Goal: Information Seeking & Learning: Learn about a topic

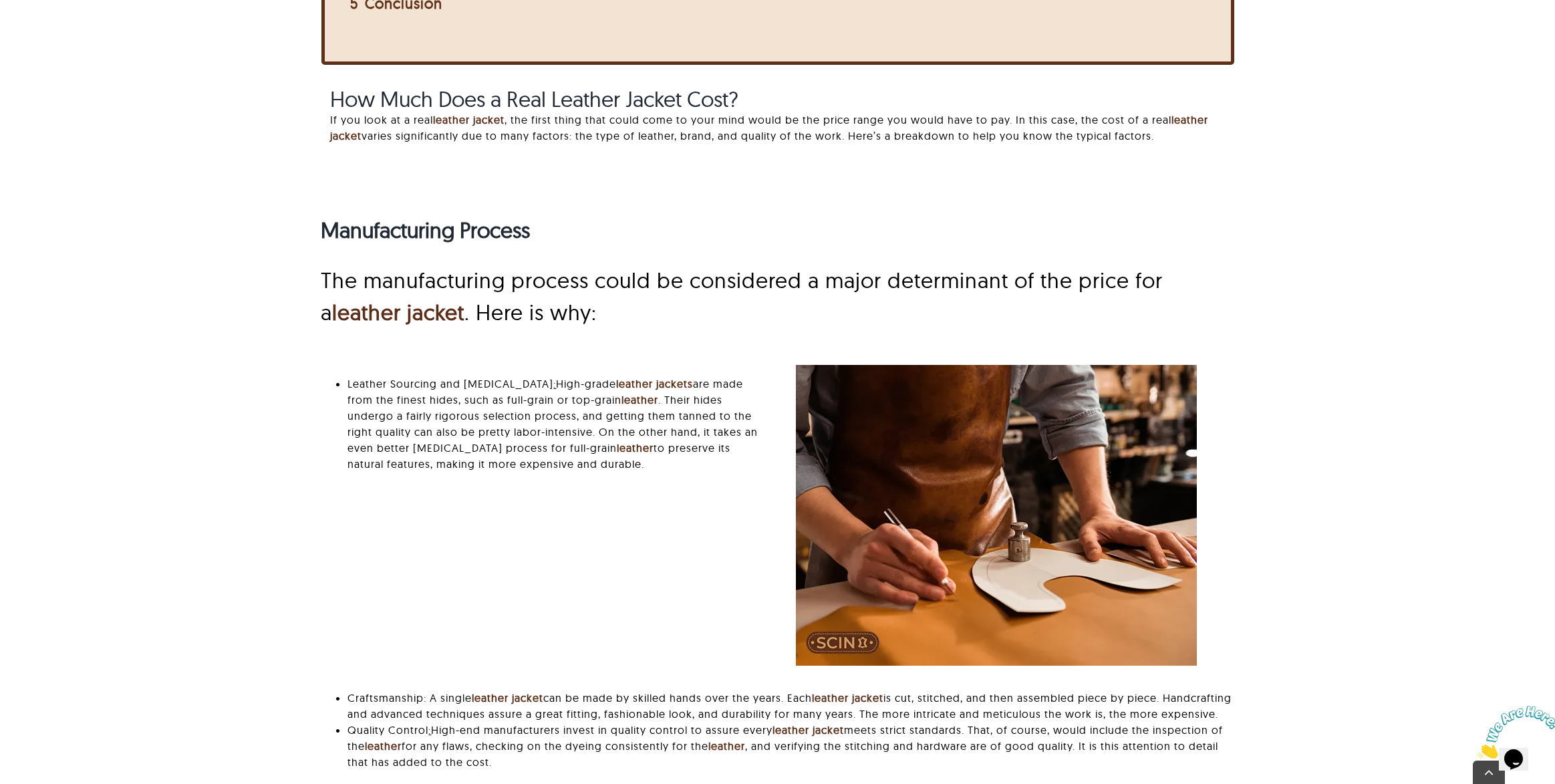
scroll to position [664, 0]
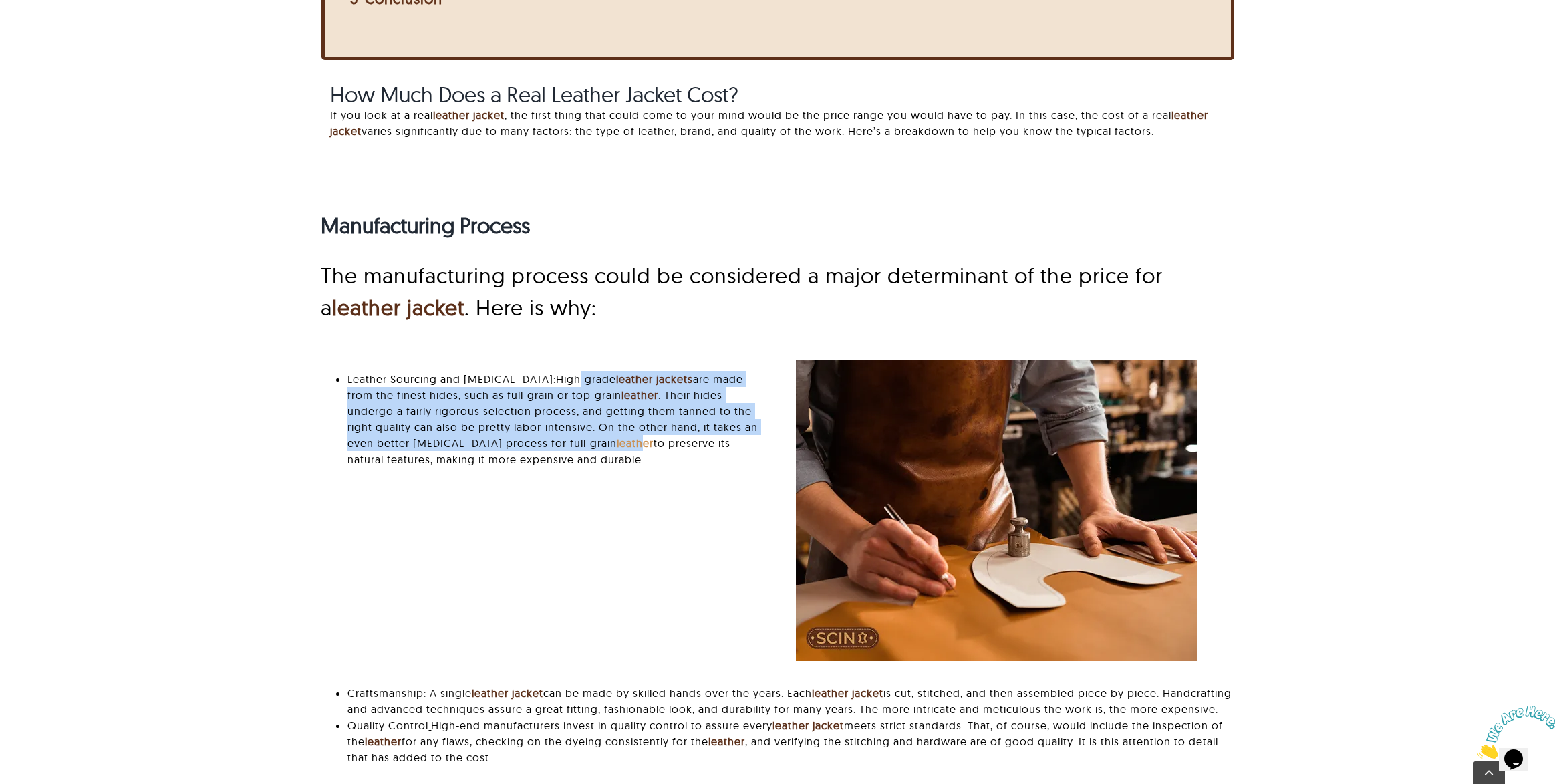
drag, startPoint x: 534, startPoint y: 373, endPoint x: 529, endPoint y: 438, distance: 65.2
click at [529, 438] on li "Leather Sourcing and [MEDICAL_DATA] : High-grade leather jackets are made from …" at bounding box center [553, 419] width 412 height 96
click at [627, 433] on li "Leather Sourcing and [MEDICAL_DATA] : High-grade leather jackets are made from …" at bounding box center [553, 419] width 412 height 96
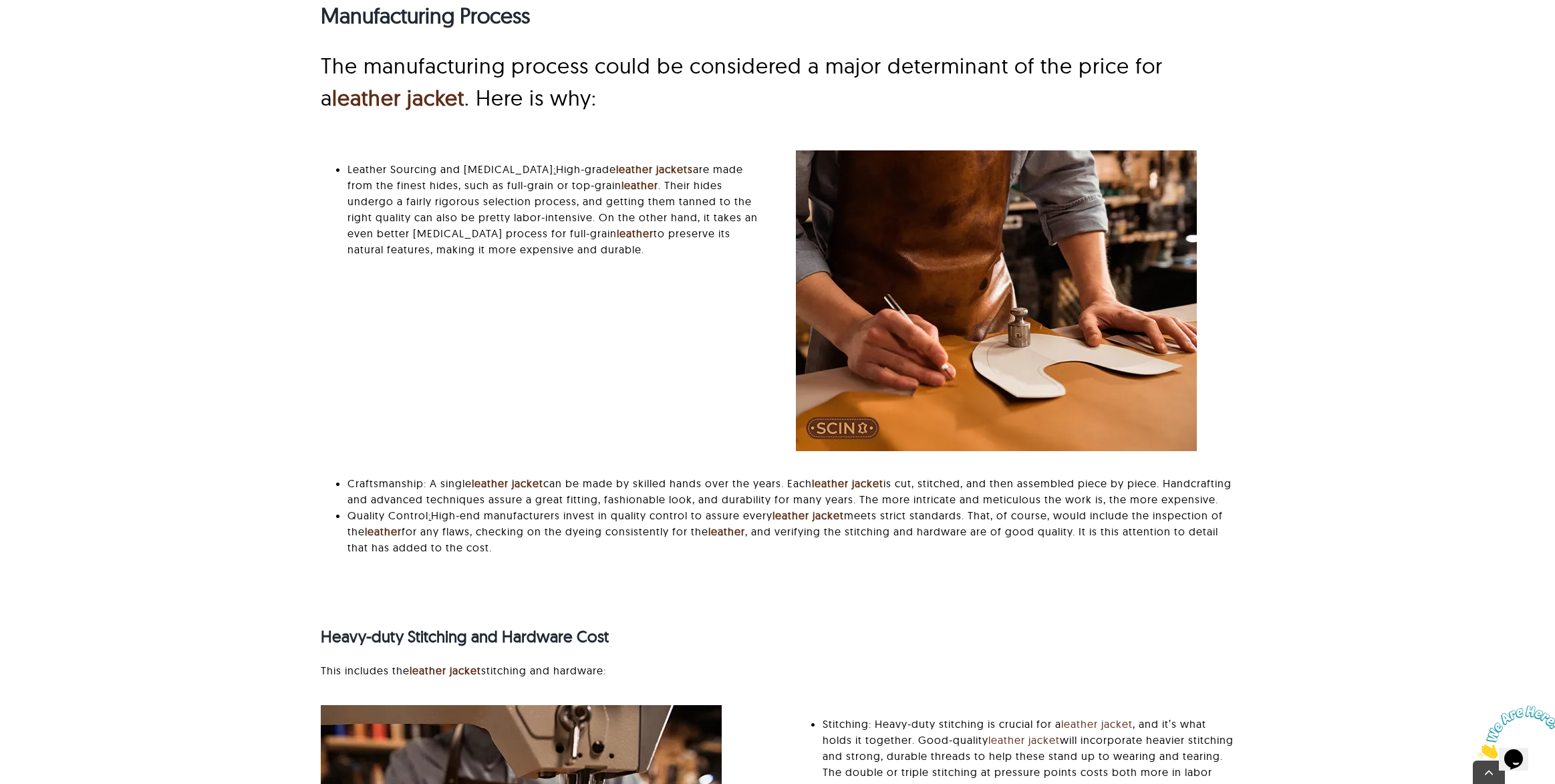
scroll to position [894, 0]
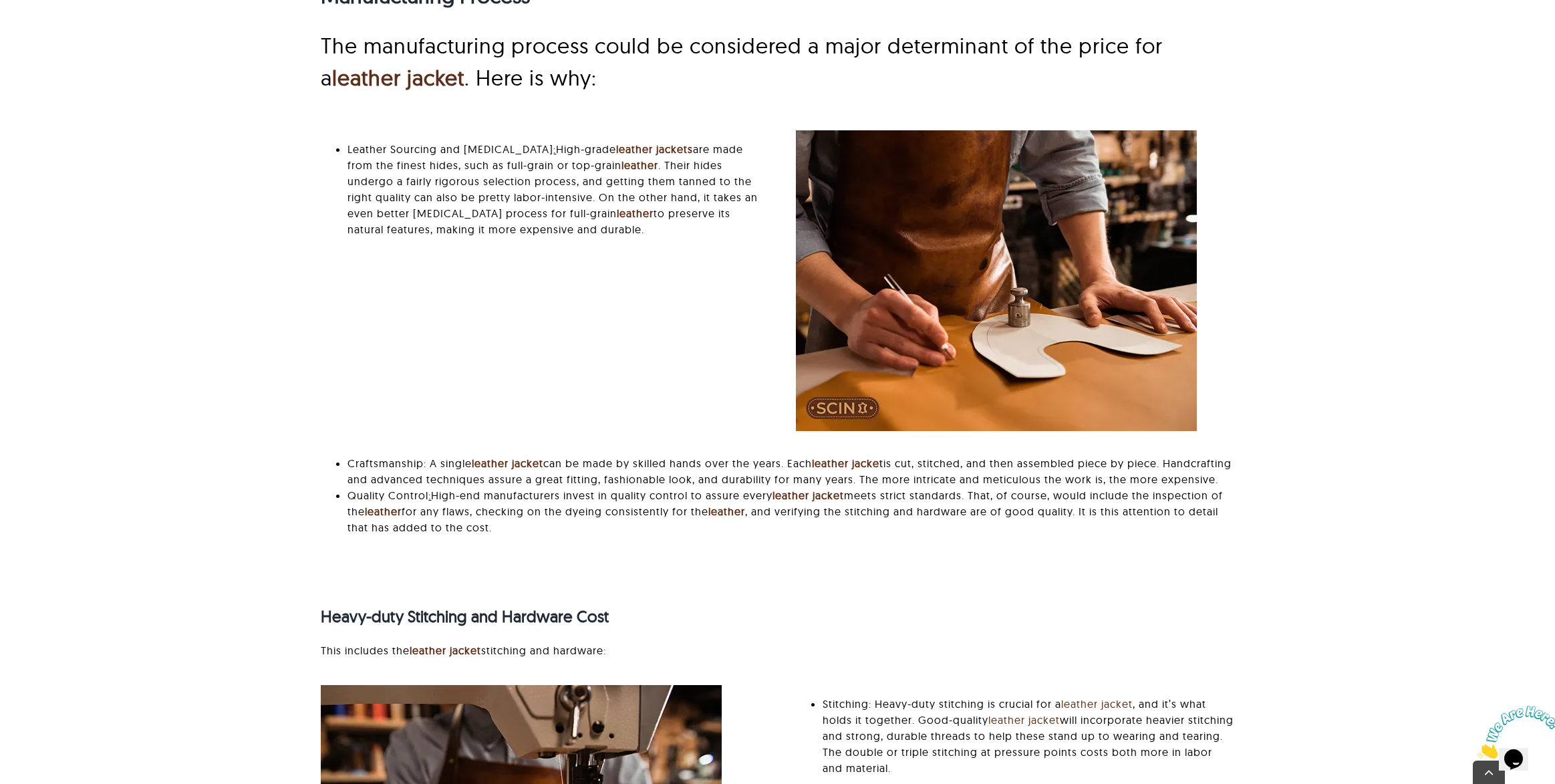
drag, startPoint x: 736, startPoint y: 469, endPoint x: 890, endPoint y: 481, distance: 154.5
click at [890, 481] on li "Craftsmanship: A single leather jacket can be made by skilled hands over the ye…" at bounding box center [790, 471] width 886 height 32
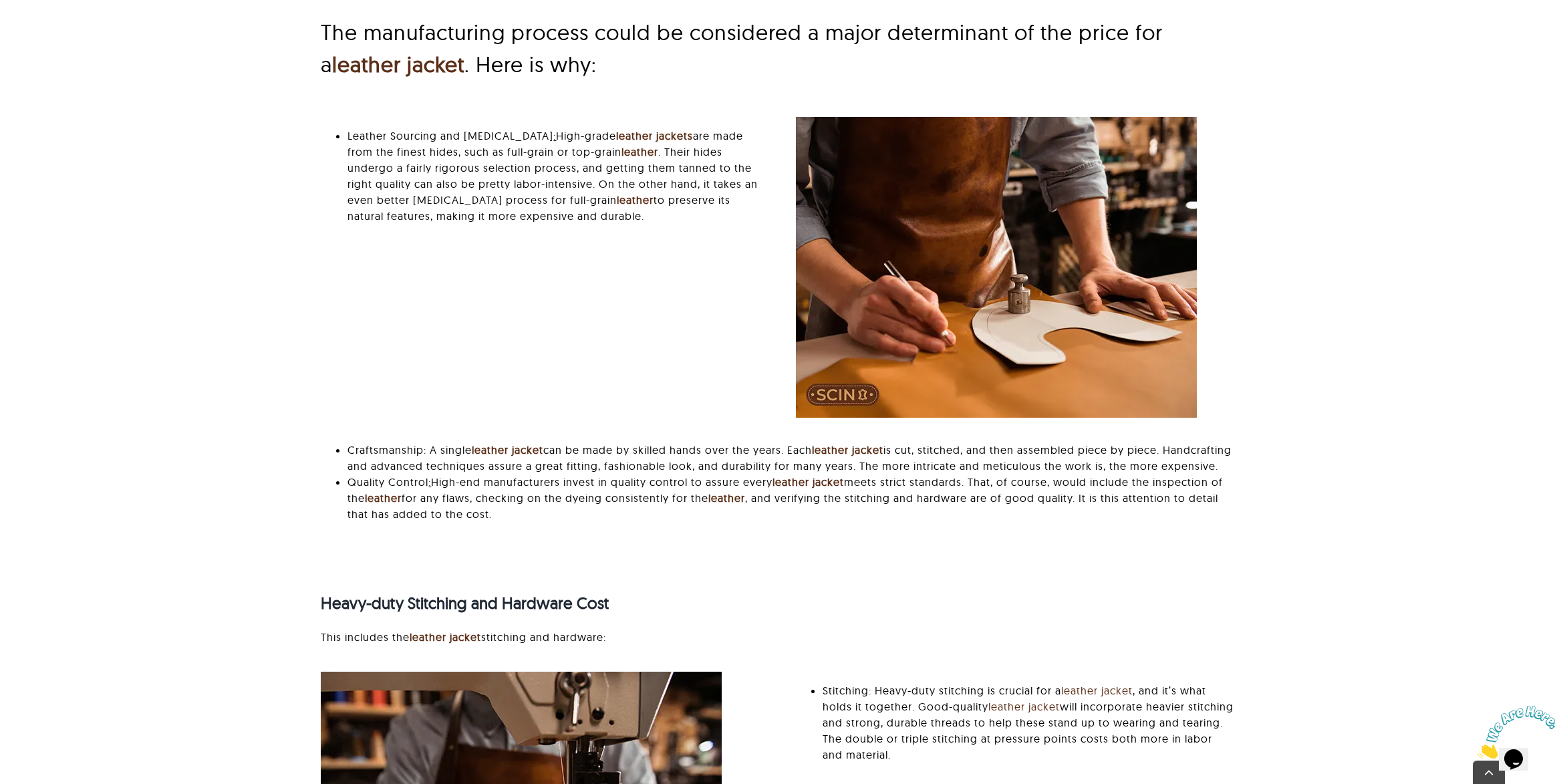
scroll to position [908, 0]
drag, startPoint x: 461, startPoint y: 458, endPoint x: 797, endPoint y: 477, distance: 336.5
click at [799, 473] on li "Craftsmanship: A single leather jacket can be made by skilled hands over the ye…" at bounding box center [790, 458] width 886 height 32
click at [797, 473] on li "Craftsmanship: A single leather jacket can be made by skilled hands over the ye…" at bounding box center [790, 458] width 886 height 32
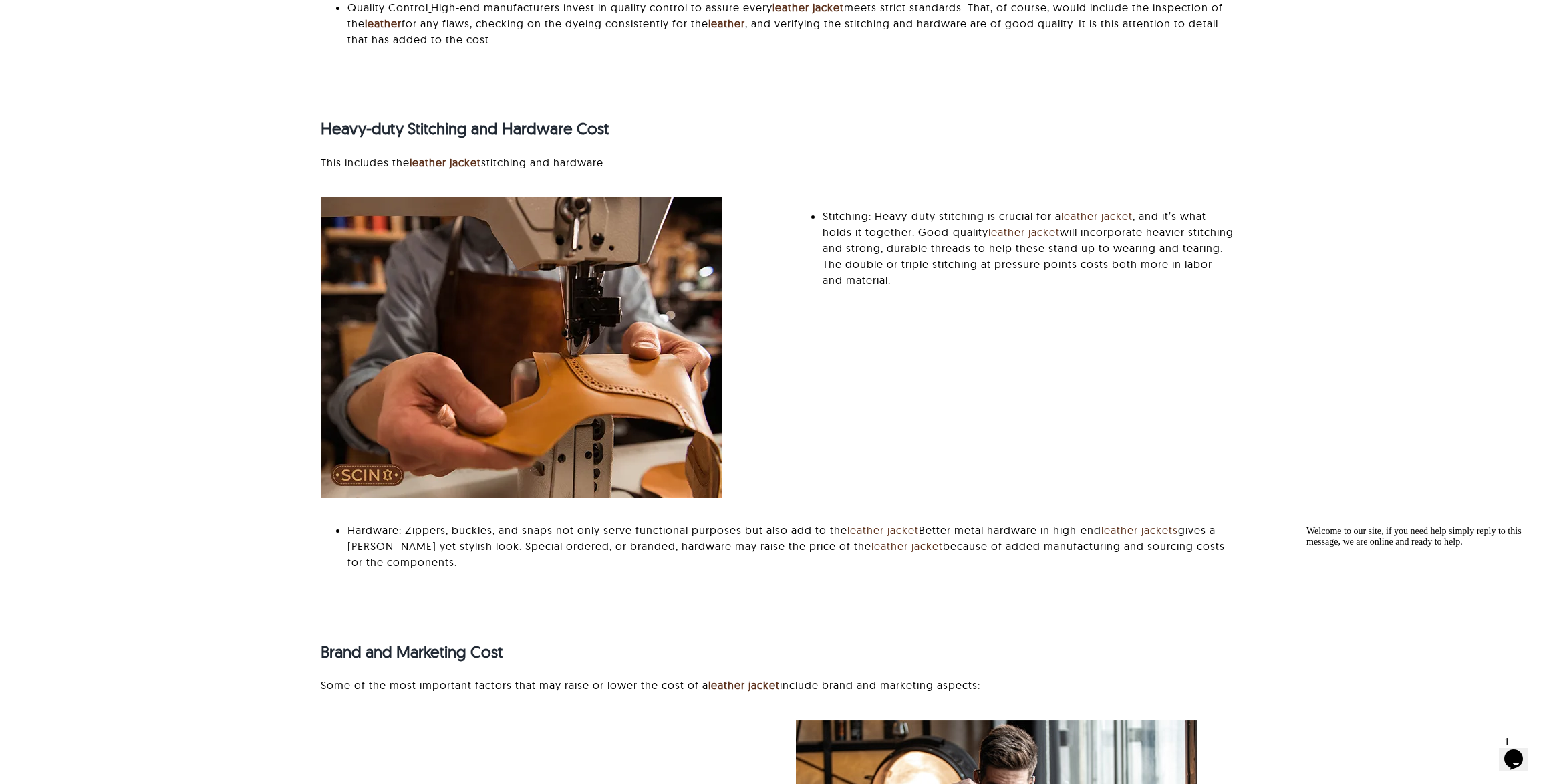
scroll to position [1381, 0]
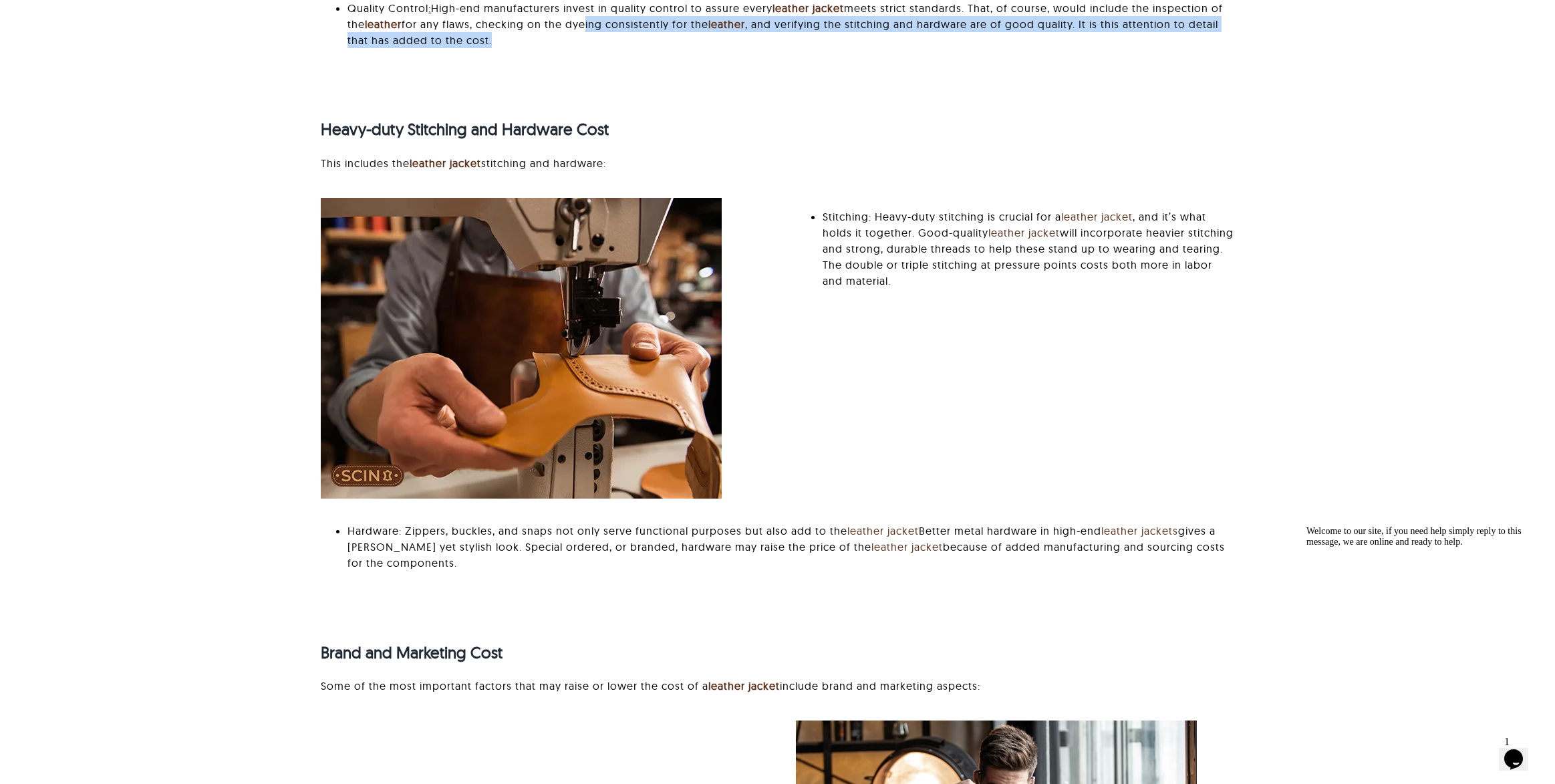
drag, startPoint x: 607, startPoint y: 25, endPoint x: 762, endPoint y: 63, distance: 159.6
click at [762, 48] on li "Quality Control : High-end manufacturers invest in quality control to assure ev…" at bounding box center [790, 24] width 886 height 48
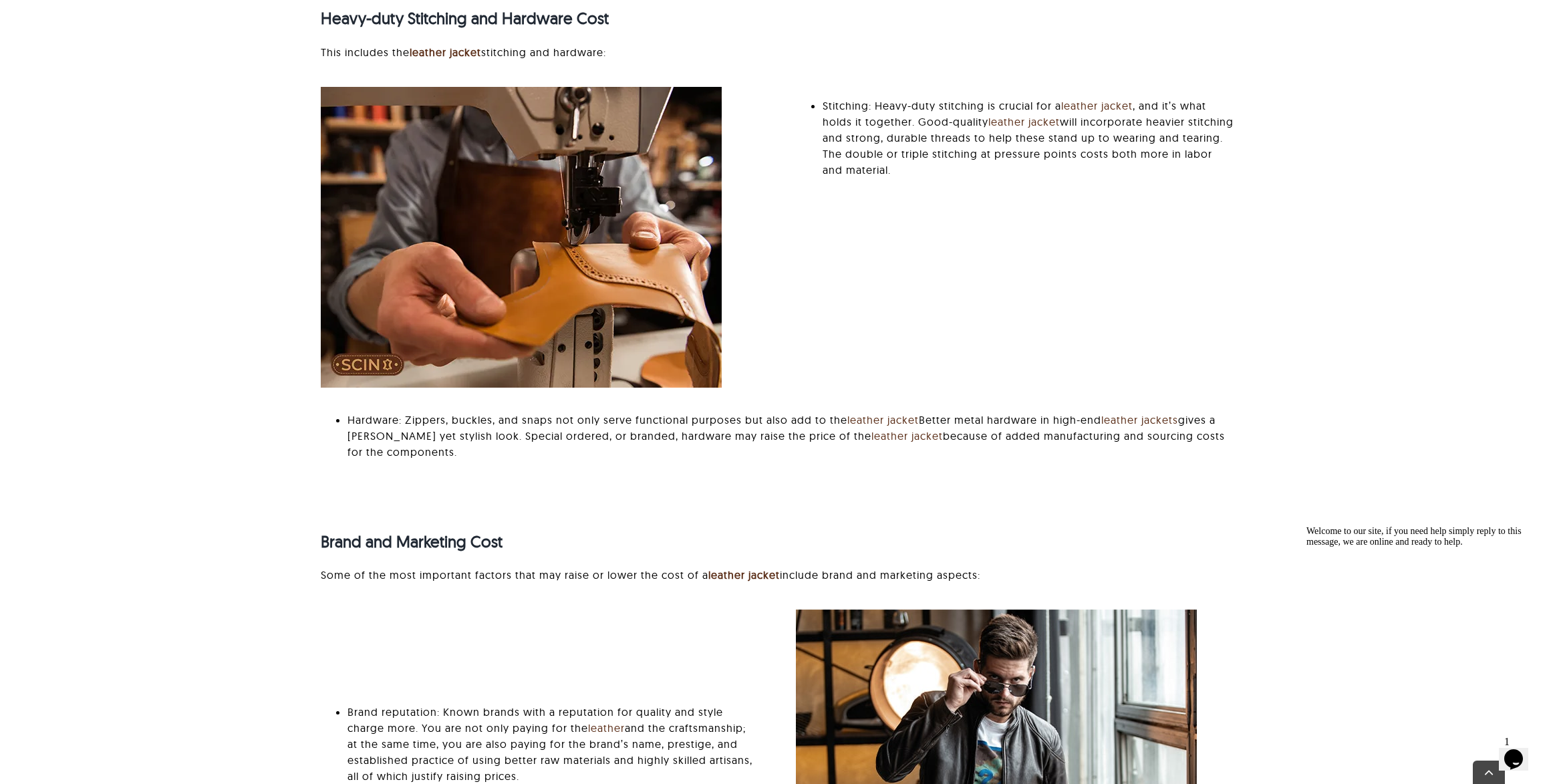
scroll to position [1495, 0]
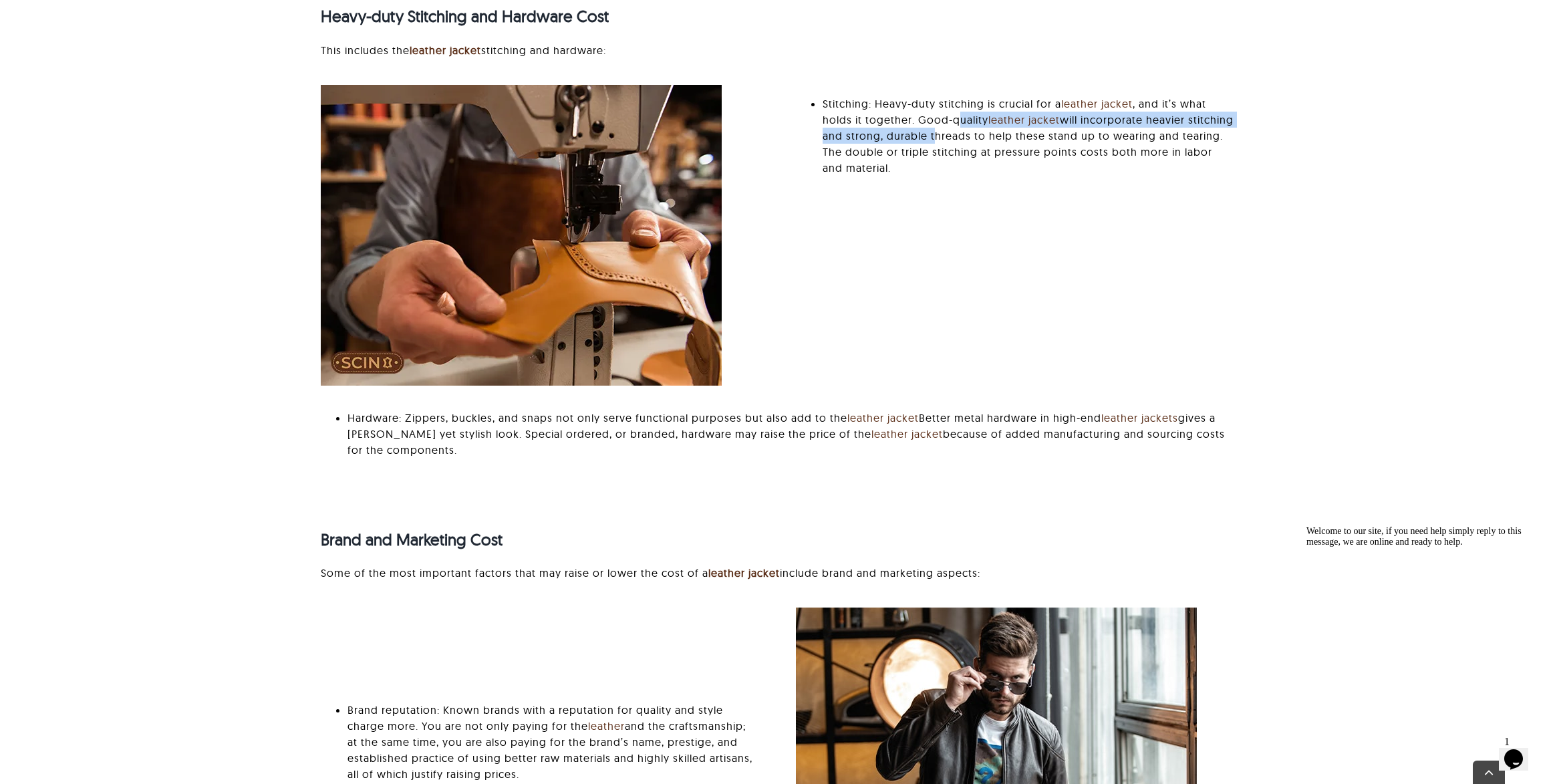
drag, startPoint x: 960, startPoint y: 129, endPoint x: 976, endPoint y: 159, distance: 34.0
click at [976, 159] on li "Stitching: Heavy-duty stitching is crucial for a leather jacket , and it’s what…" at bounding box center [1029, 136] width 412 height 80
drag, startPoint x: 988, startPoint y: 172, endPoint x: 1044, endPoint y: 178, distance: 56.3
click at [1044, 176] on li "Stitching: Heavy-duty stitching is crucial for a leather jacket , and it’s what…" at bounding box center [1029, 136] width 412 height 80
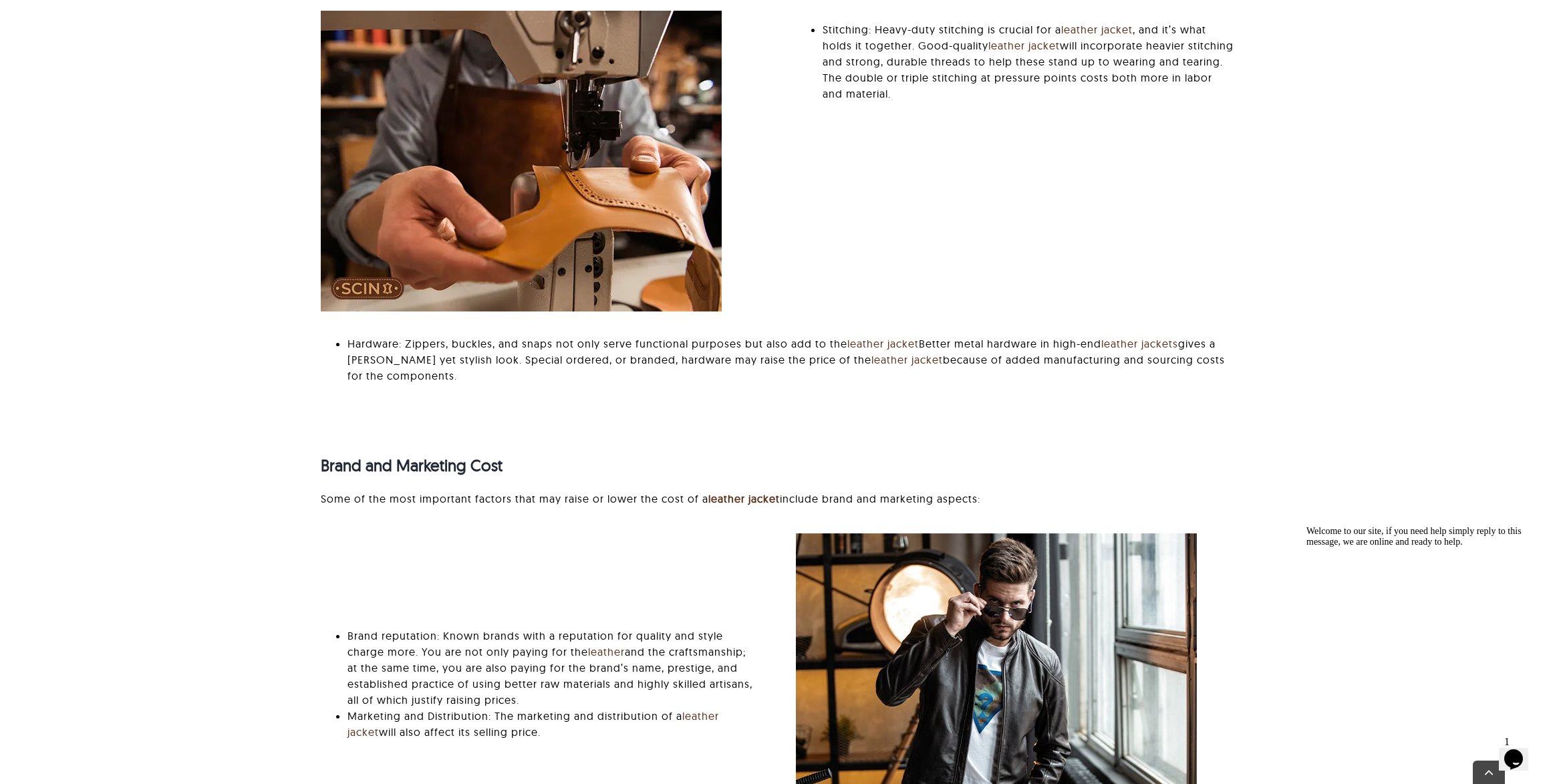
scroll to position [1600, 0]
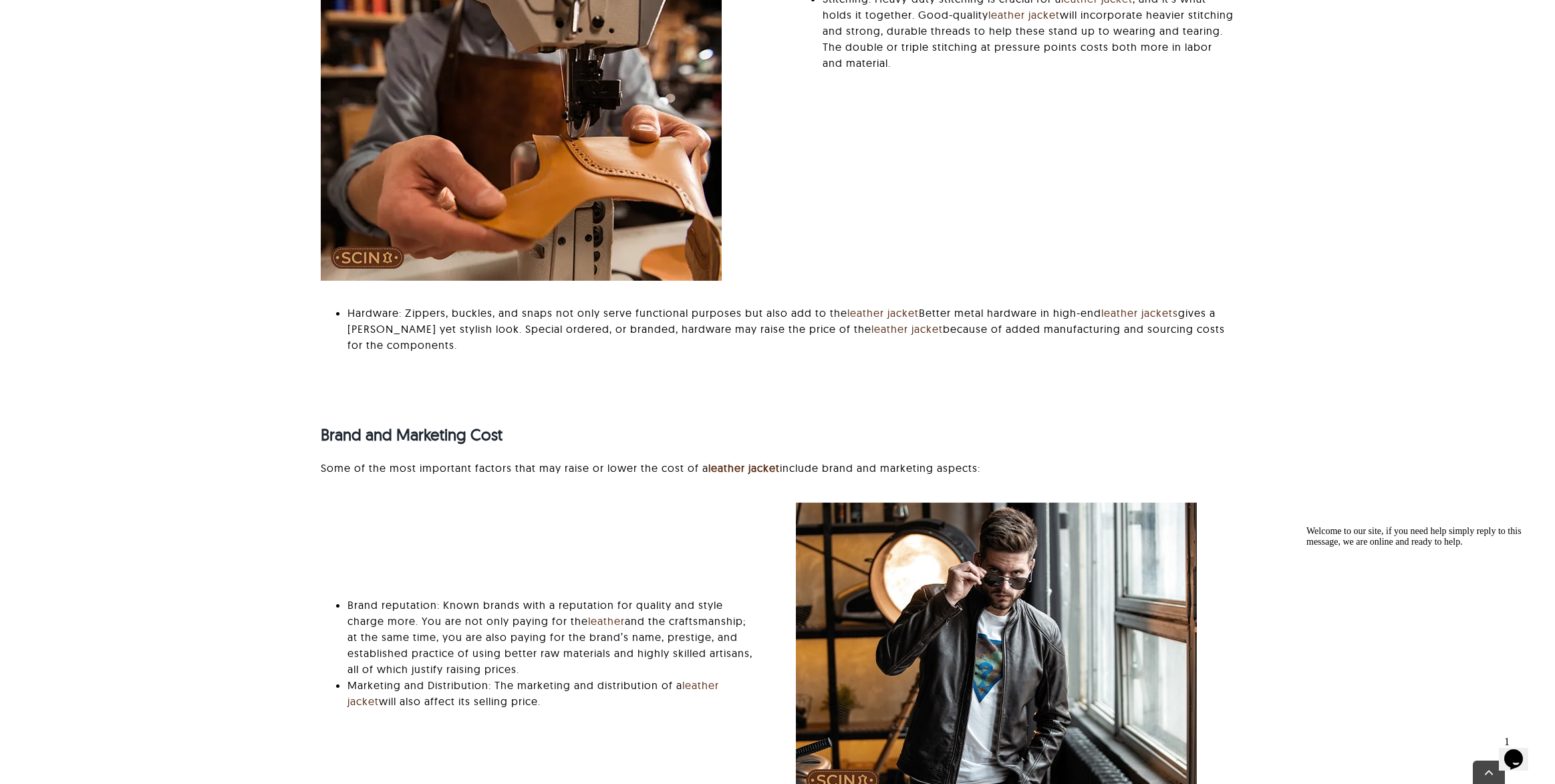
drag, startPoint x: 477, startPoint y: 326, endPoint x: 791, endPoint y: 357, distance: 315.5
click at [791, 353] on li "Hardware: Zippers, buckles, and snaps not only serve functional purposes but al…" at bounding box center [790, 329] width 886 height 48
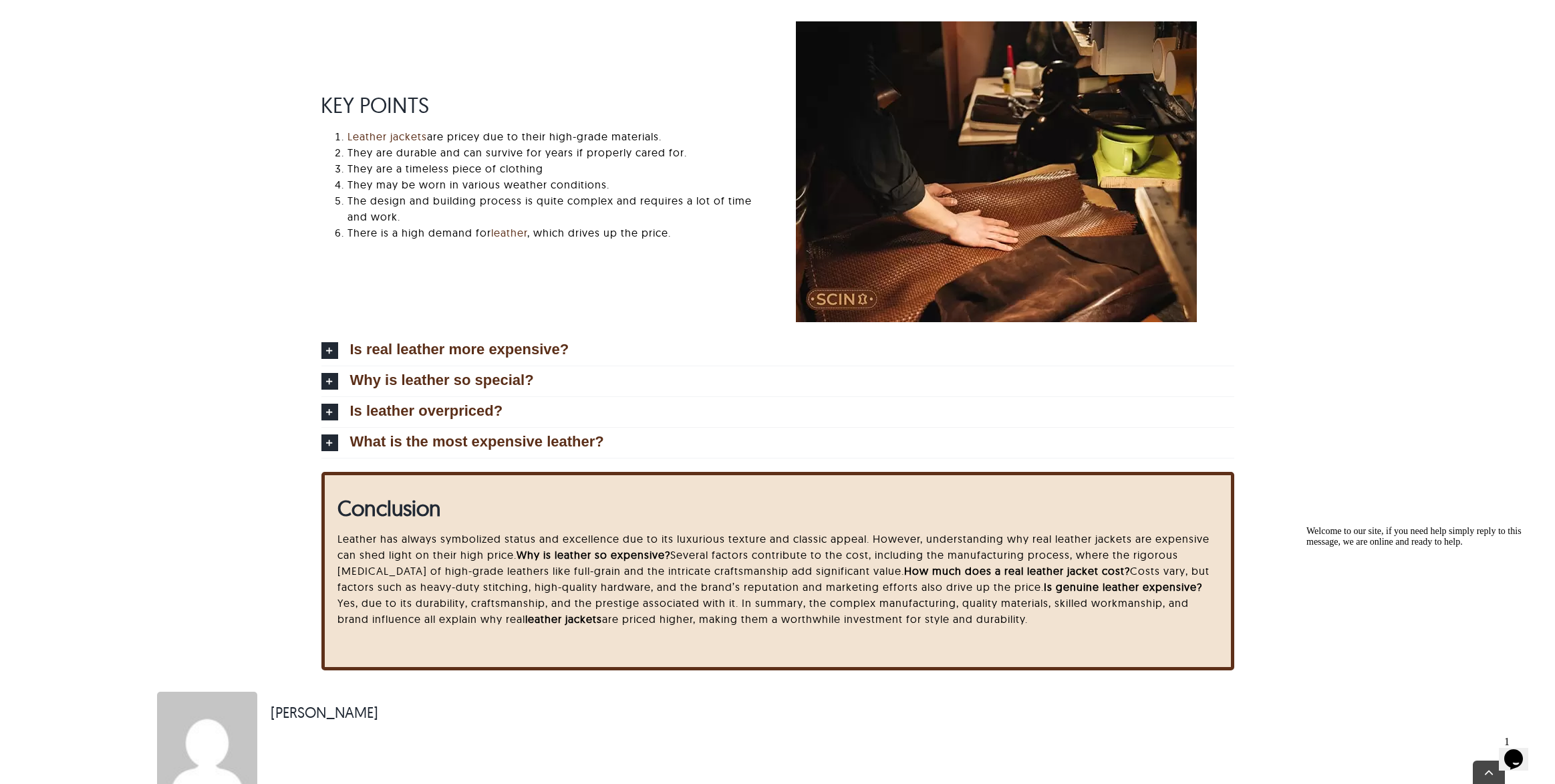
scroll to position [2840, 0]
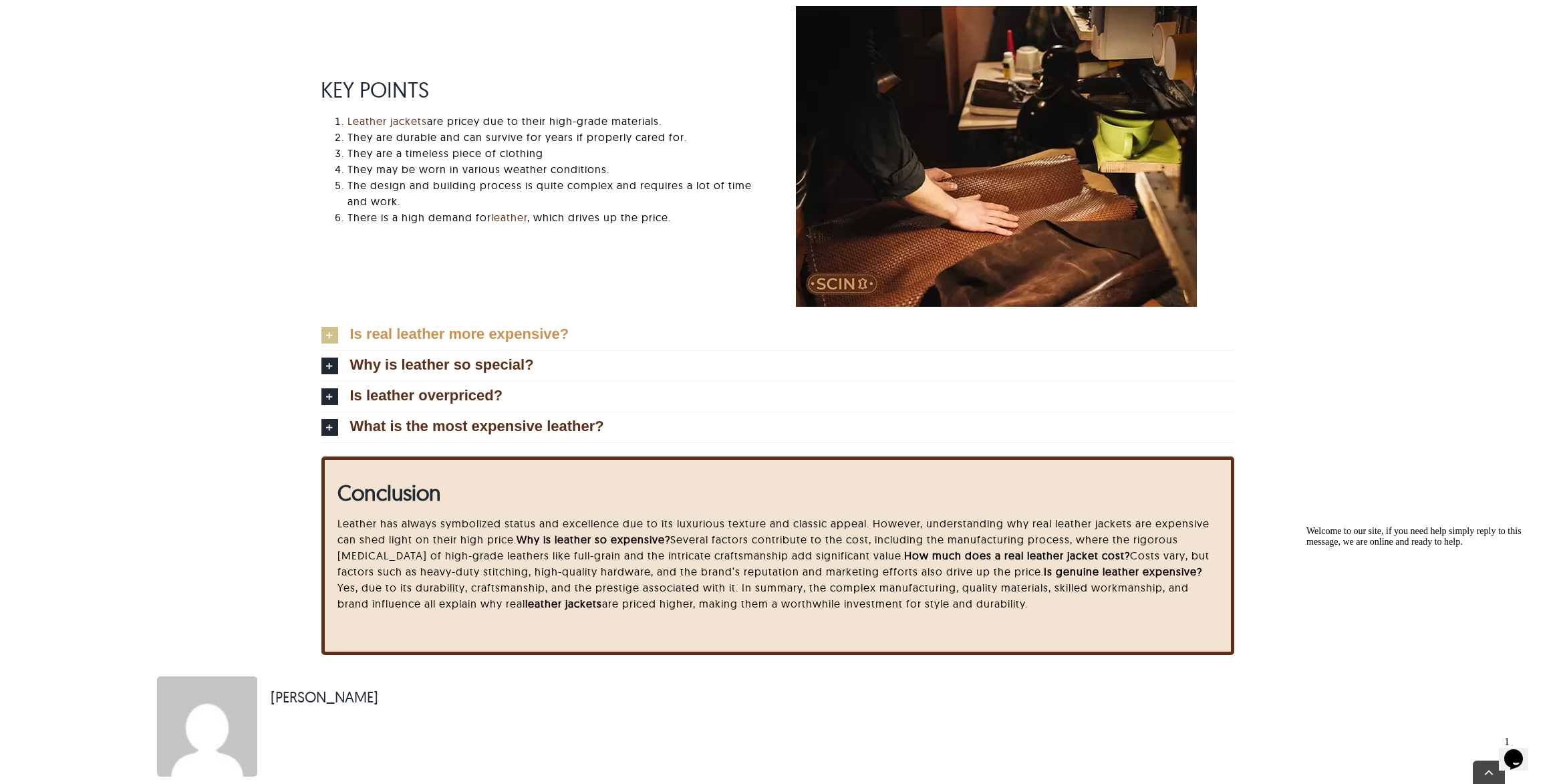
click at [375, 342] on span "Is real leather more expensive?" at bounding box center [460, 334] width 219 height 15
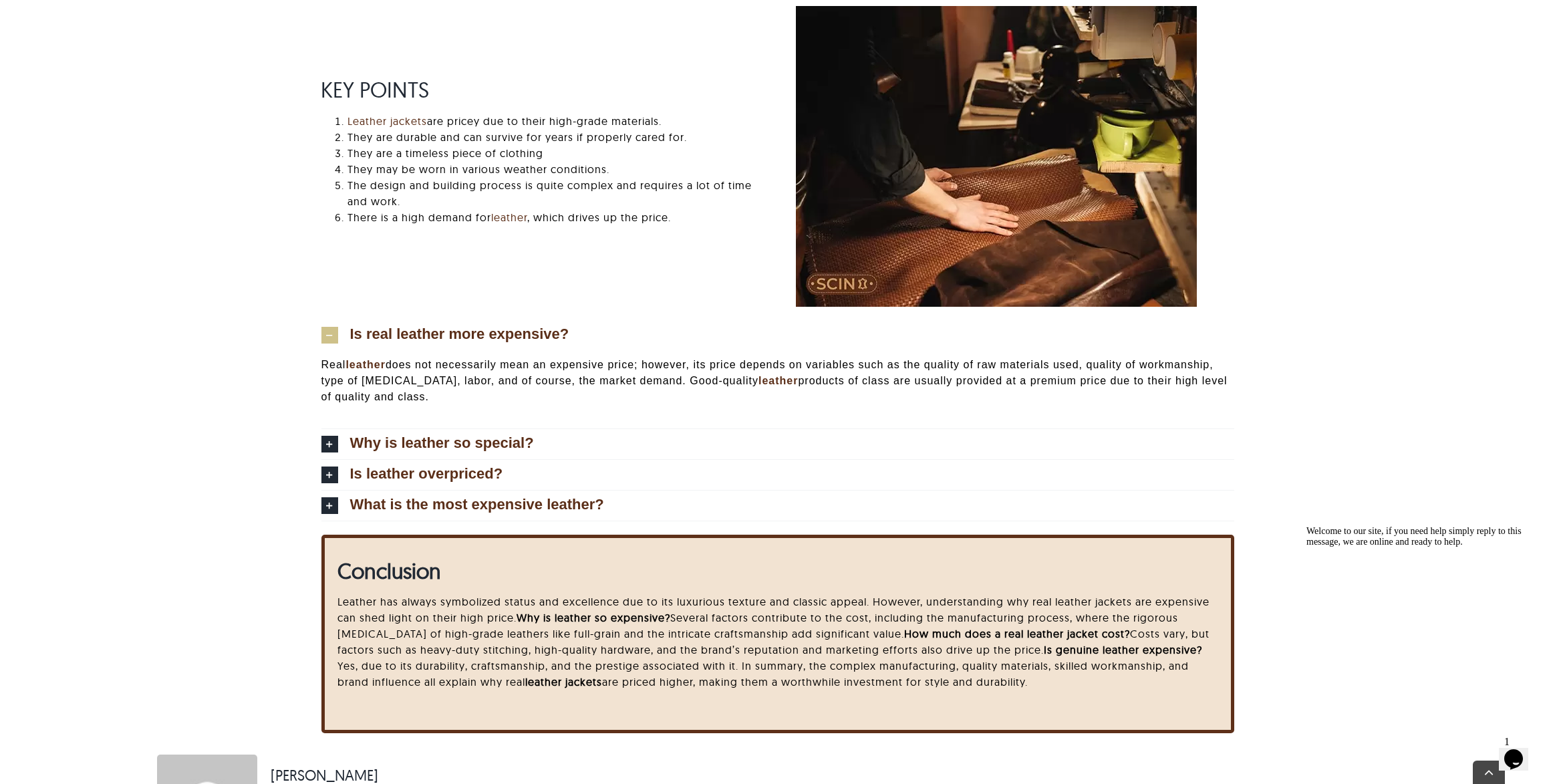
click at [375, 342] on span "Is real leather more expensive?" at bounding box center [460, 334] width 219 height 15
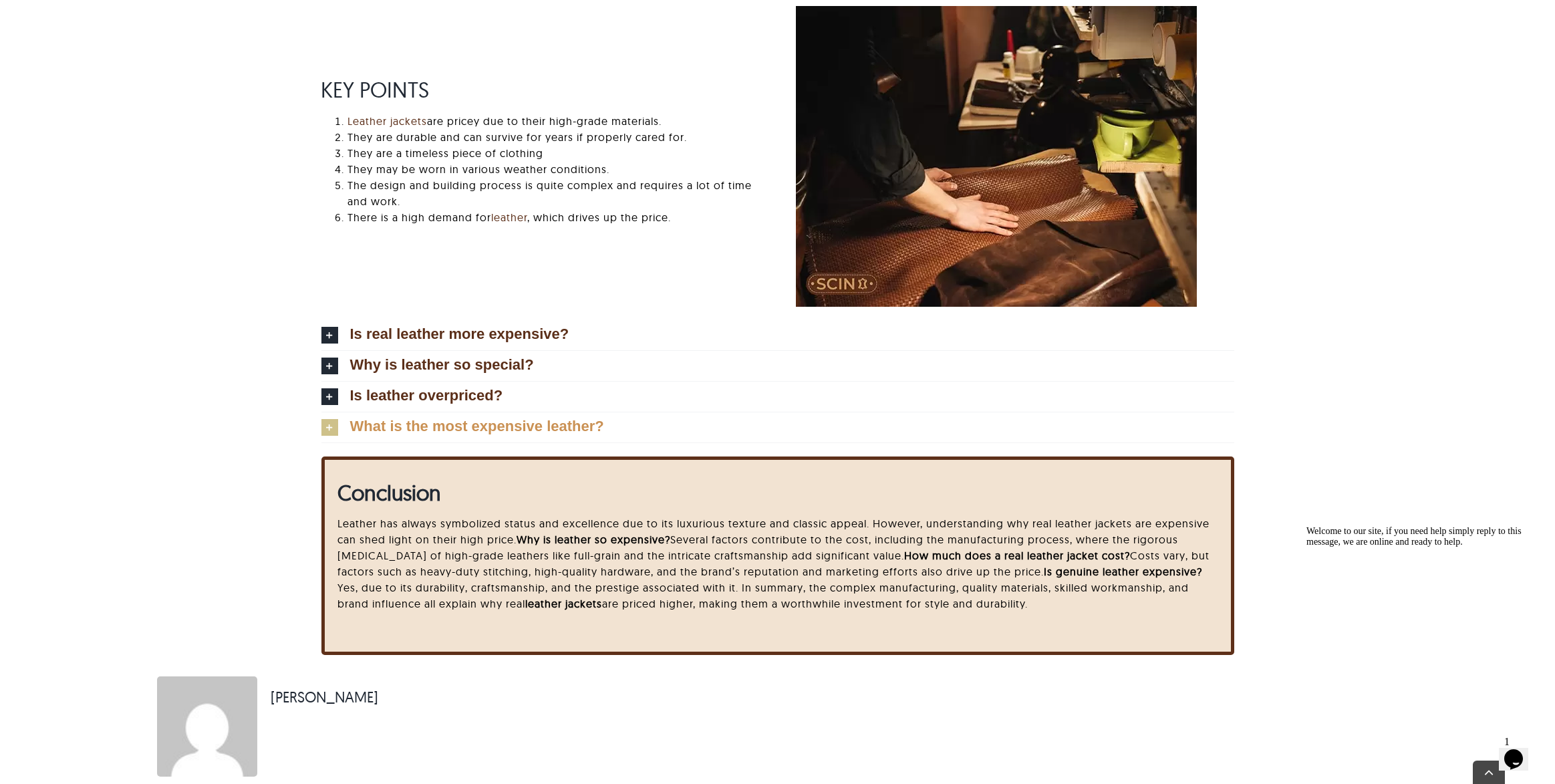
click at [384, 434] on span "What is the most expensive leather?" at bounding box center [477, 426] width 254 height 15
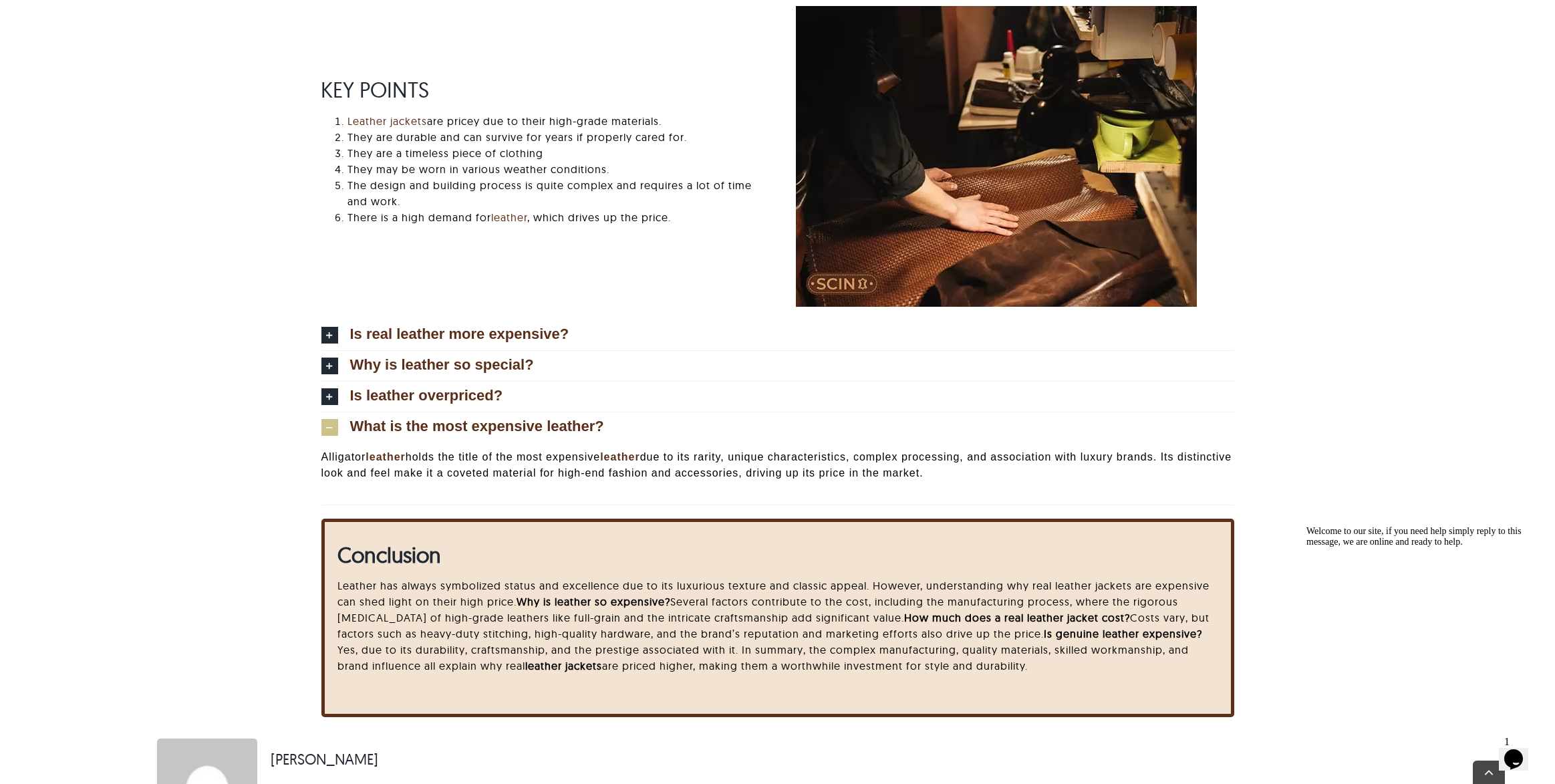
scroll to position [2847, 0]
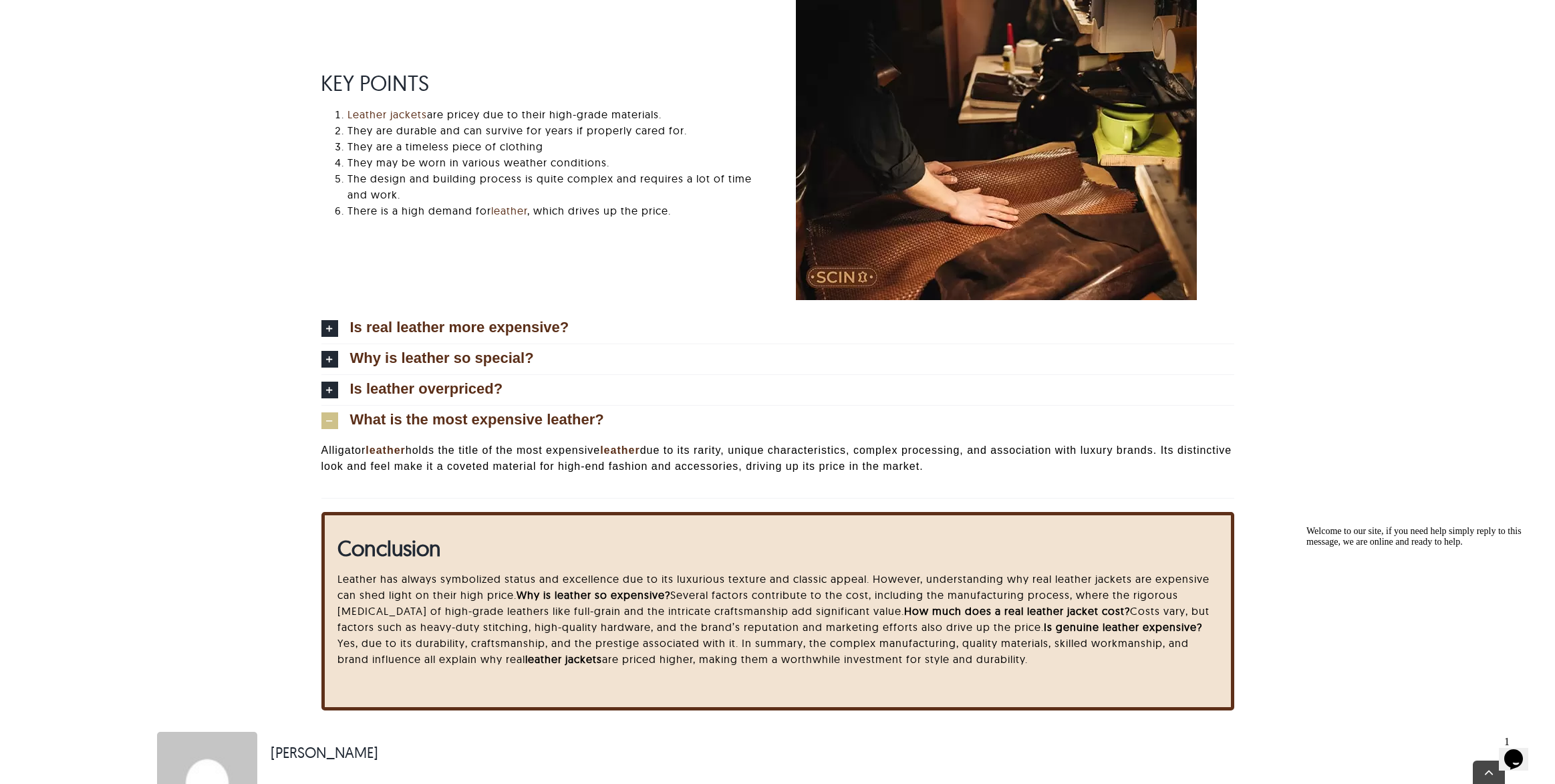
click at [384, 427] on span "What is the most expensive leather?" at bounding box center [477, 419] width 254 height 15
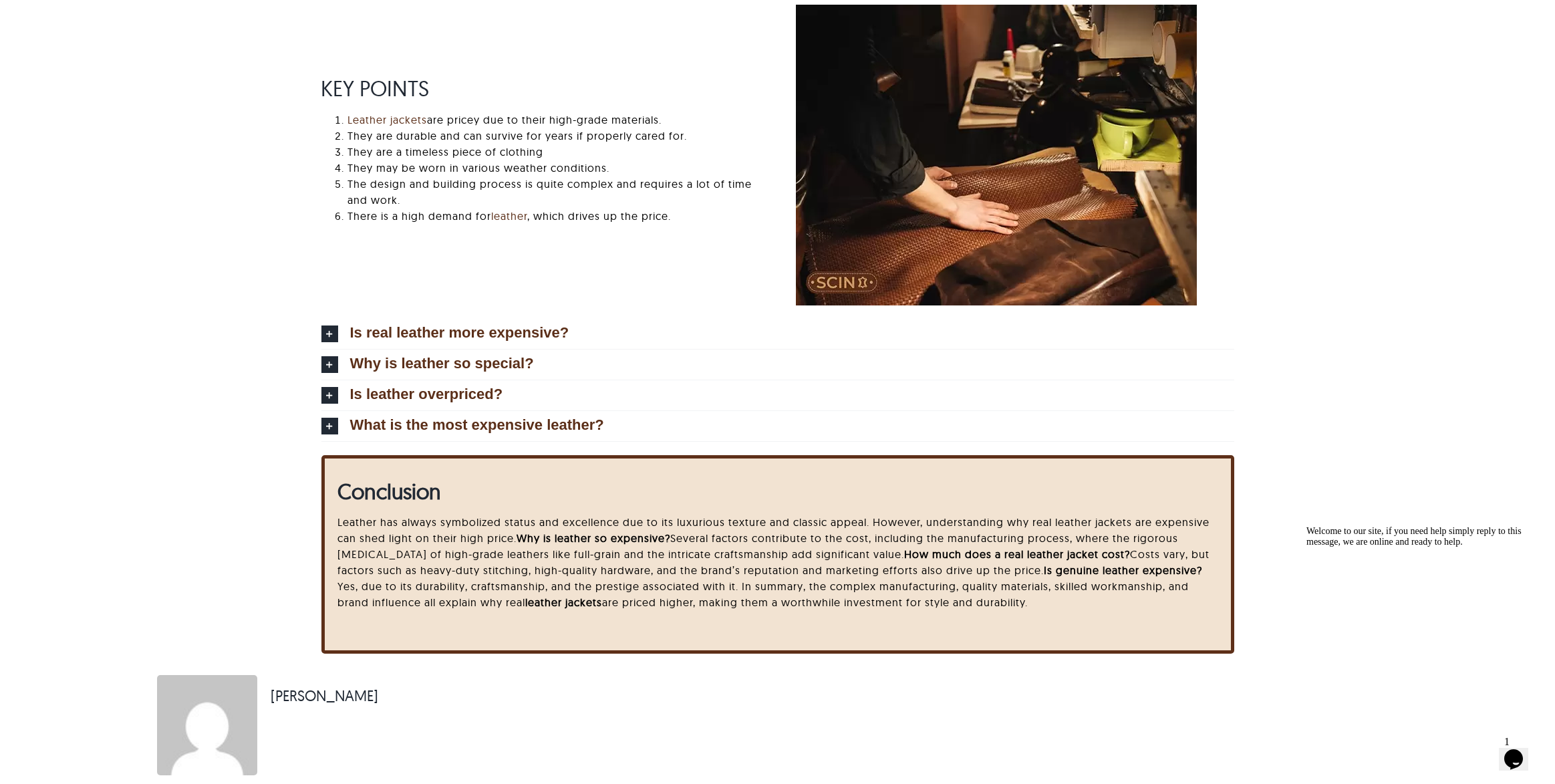
scroll to position [2840, 0]
